Goal: Download file/media

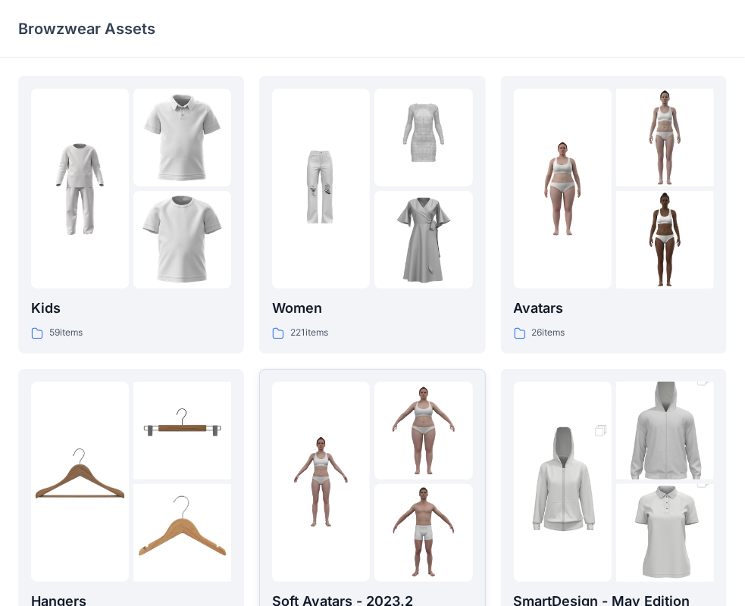
click at [391, 422] on img at bounding box center [424, 431] width 98 height 98
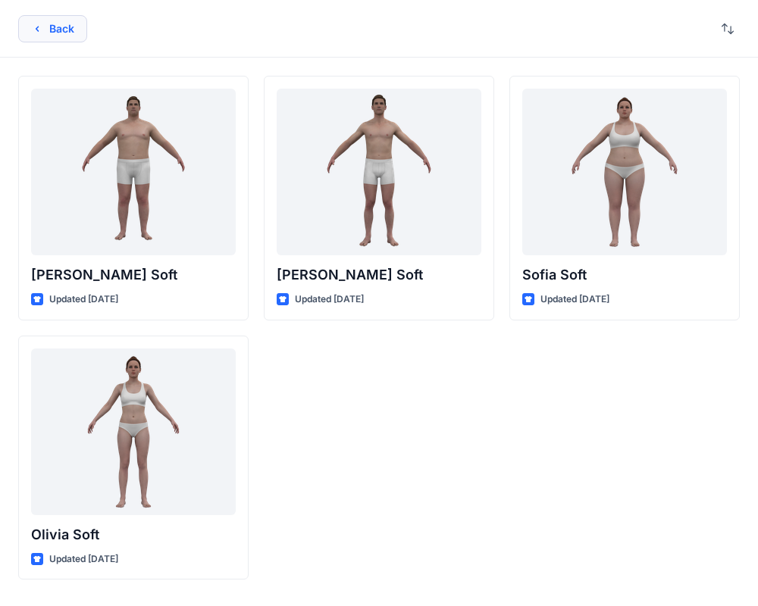
click at [37, 35] on button "Back" at bounding box center [52, 28] width 69 height 27
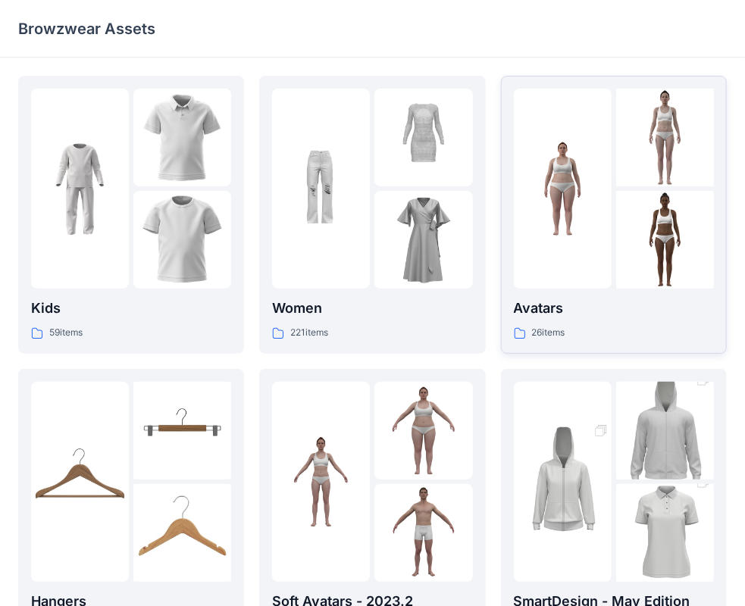
click at [588, 321] on div "Avatars 26 items" at bounding box center [614, 319] width 200 height 43
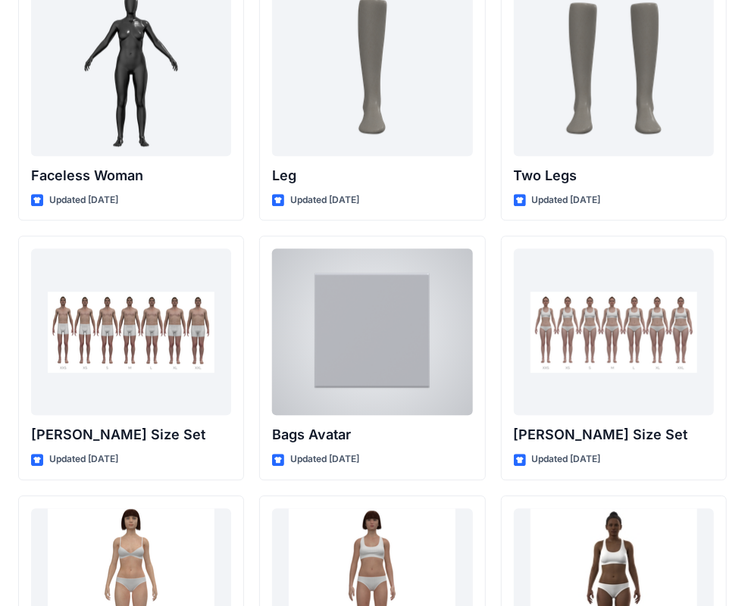
scroll to position [1399, 0]
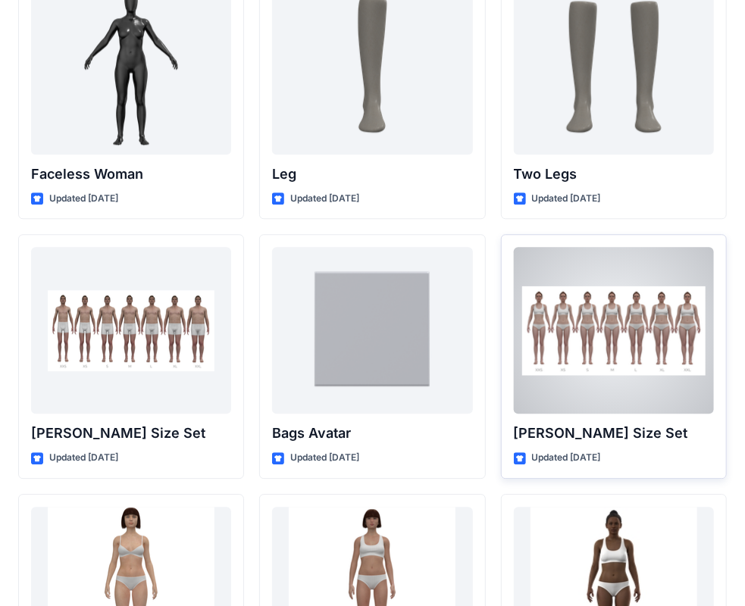
click at [608, 378] on div at bounding box center [614, 330] width 200 height 167
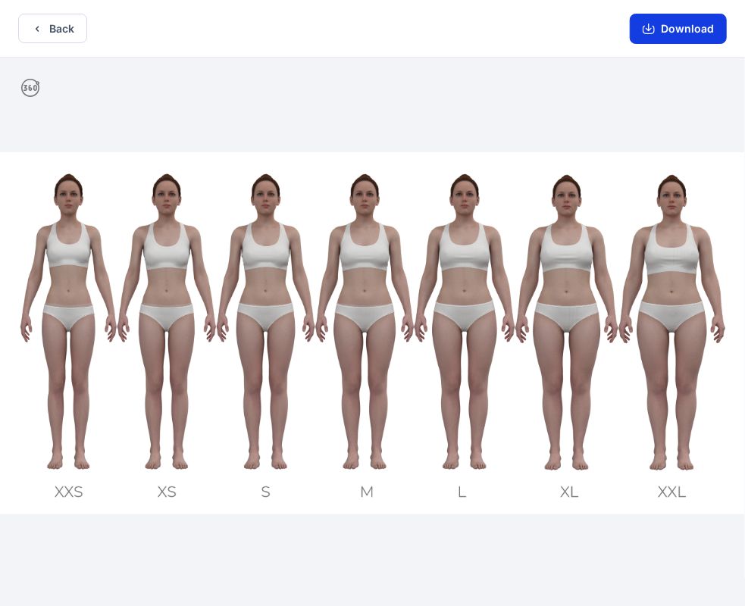
click at [658, 21] on button "Download" at bounding box center [678, 29] width 97 height 30
